Goal: Check status: Check status

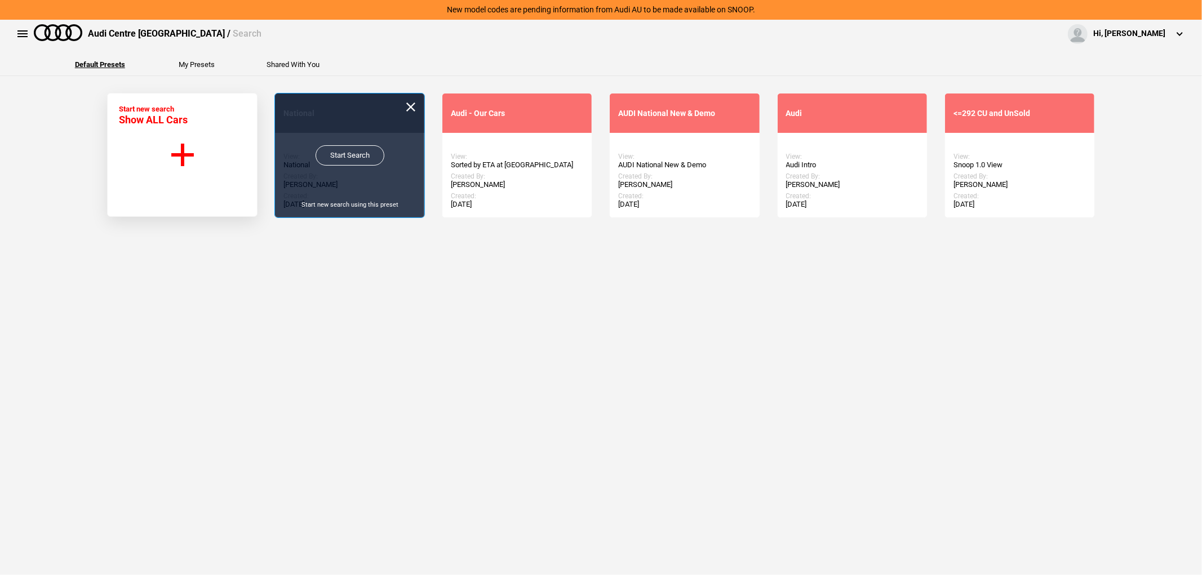
click at [357, 159] on link "Start Search" at bounding box center [350, 155] width 69 height 20
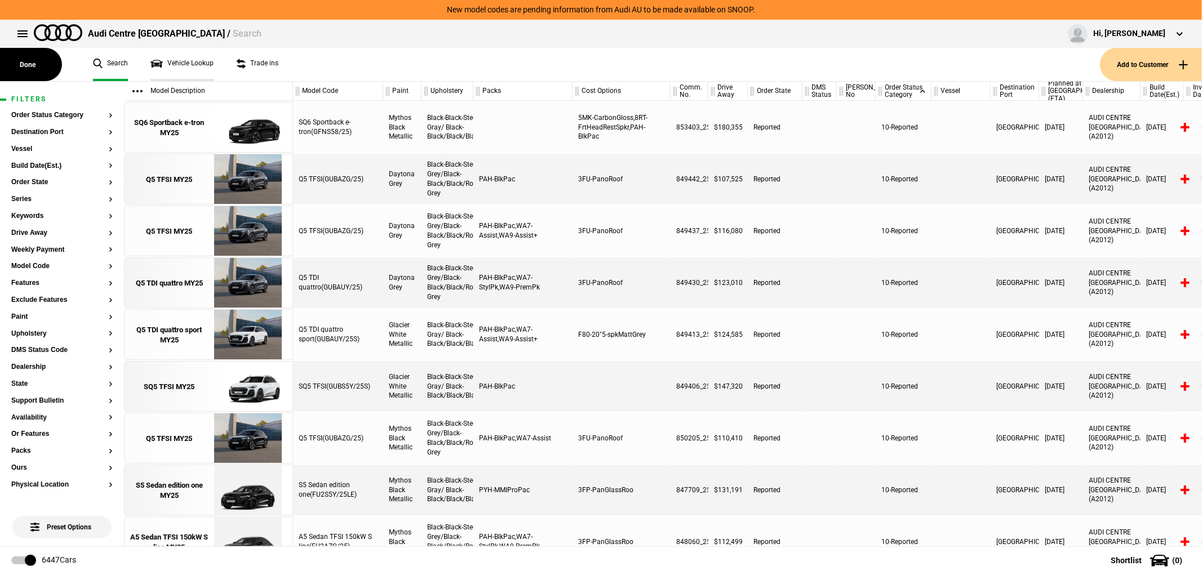
click at [201, 65] on link "Vehicle Lookup" at bounding box center [181, 64] width 63 height 33
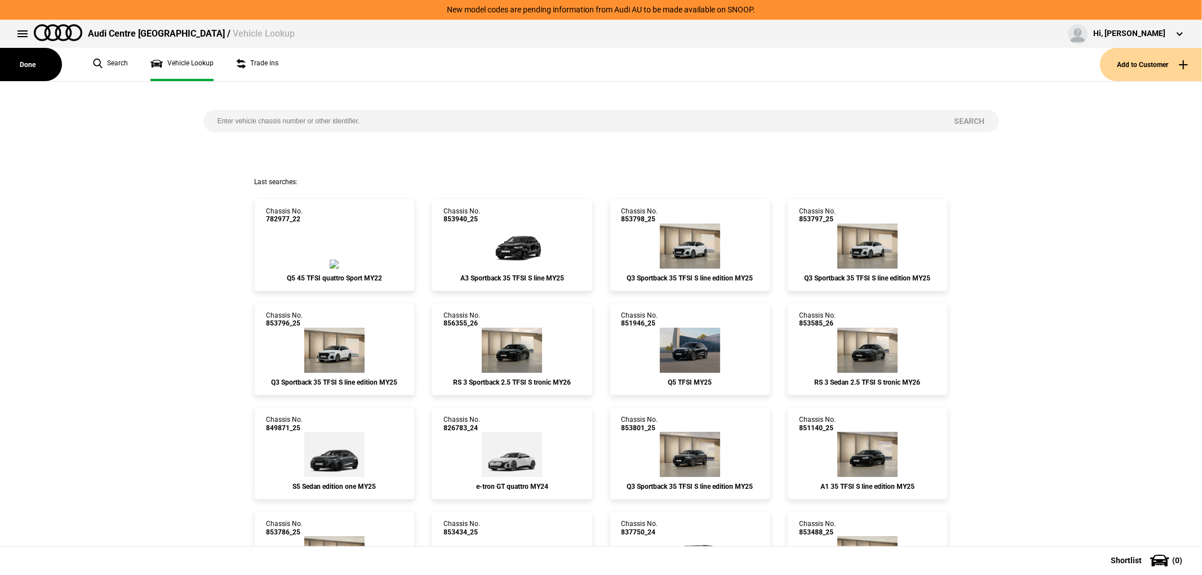
click at [254, 117] on input "search" at bounding box center [571, 121] width 737 height 23
paste input "855215"
type input "855215"
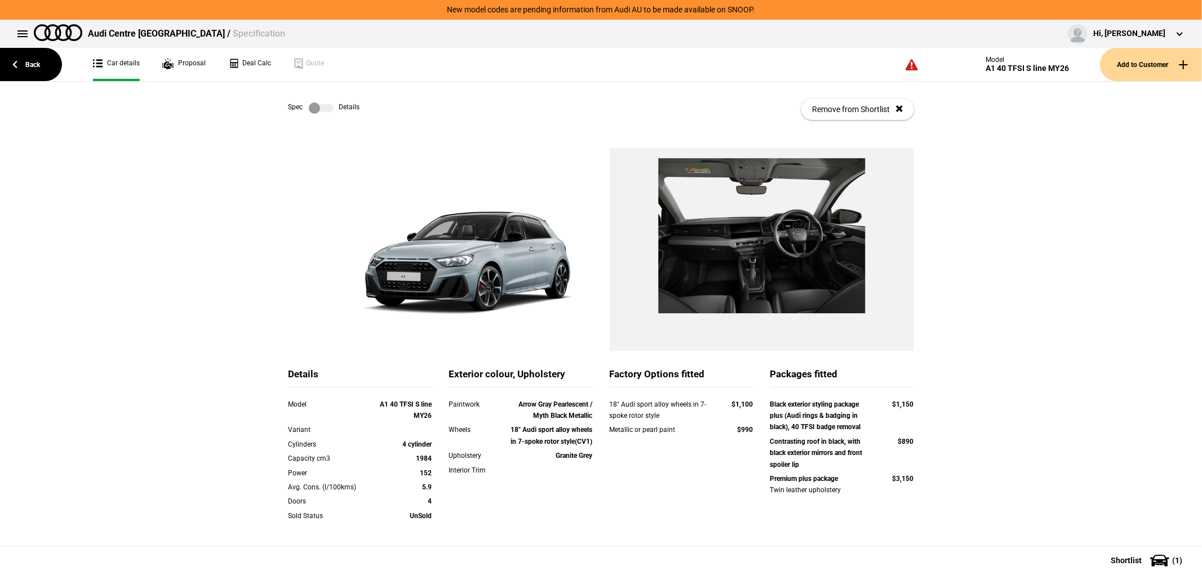
click at [317, 109] on label at bounding box center [321, 108] width 25 height 11
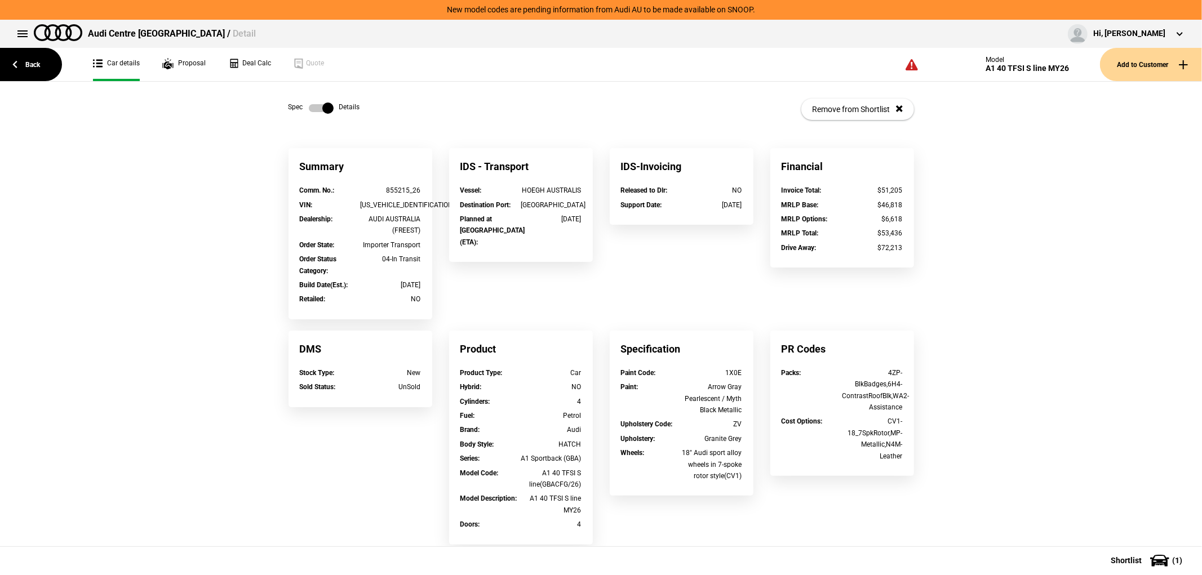
click at [317, 109] on label at bounding box center [321, 108] width 25 height 11
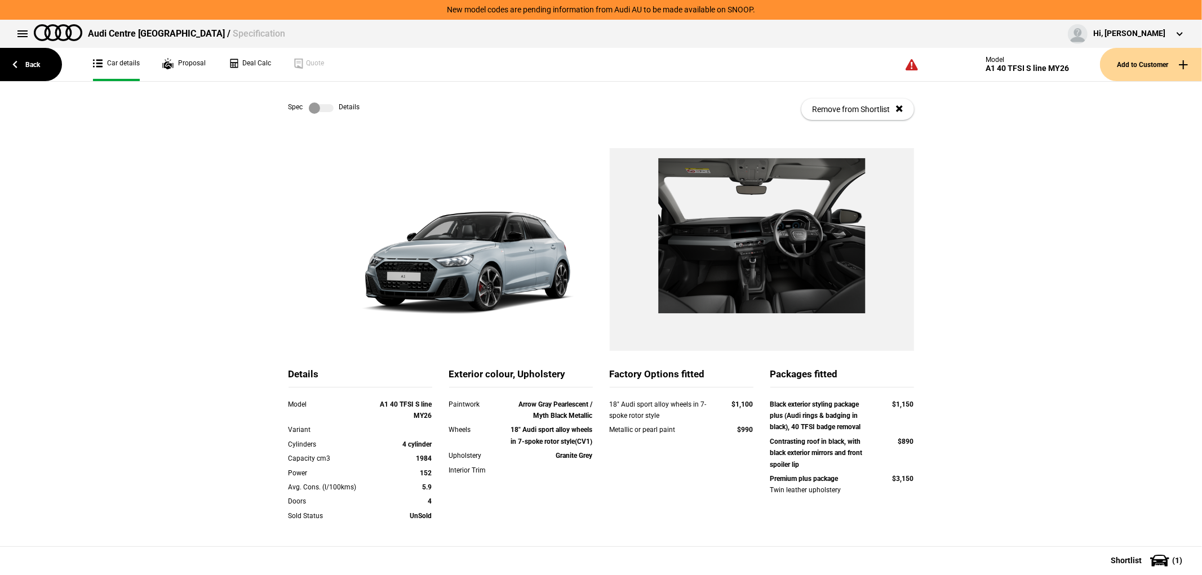
click at [324, 112] on label at bounding box center [321, 108] width 25 height 11
